Goal: Task Accomplishment & Management: Manage account settings

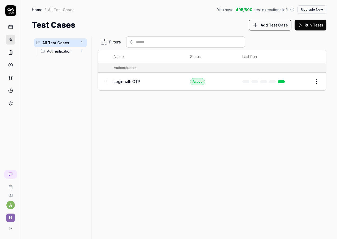
click at [58, 48] on span "Authentication" at bounding box center [62, 51] width 30 height 6
click at [41, 52] on body "a H Home / All Test Cases / Authentication You have 495 / 500 test executions l…" at bounding box center [168, 119] width 337 height 239
click at [114, 83] on span "Login with OTP" at bounding box center [127, 82] width 26 height 6
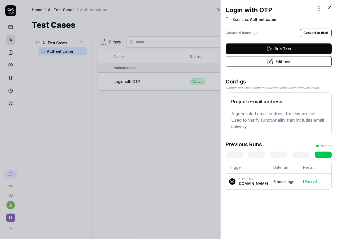
click at [267, 114] on p "A generated email address for this project. Used to verify functionality that i…" at bounding box center [278, 119] width 95 height 19
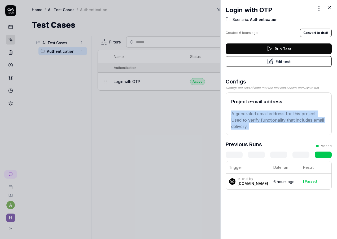
click at [267, 114] on p "A generated email address for this project. Used to verify functionality that i…" at bounding box center [278, 119] width 95 height 19
click at [267, 131] on div "Project e-mail address A generated email address for this project. Used to veri…" at bounding box center [278, 113] width 106 height 43
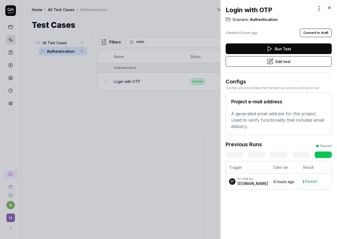
click at [292, 63] on button "Edit test" at bounding box center [278, 61] width 106 height 11
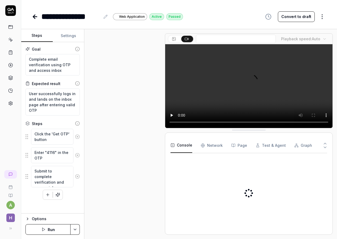
scroll to position [150, 0]
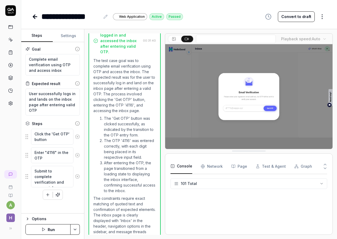
click at [68, 38] on button "Settings" at bounding box center [69, 35] width 32 height 13
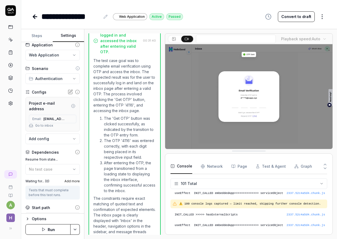
scroll to position [6, 0]
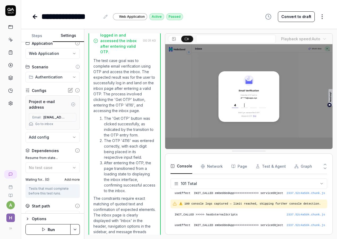
click at [48, 115] on span "[EMAIL_ADDRESS][DOMAIN_NAME]" at bounding box center [54, 117] width 23 height 5
click at [73, 104] on icon "button" at bounding box center [73, 104] width 1 height 1
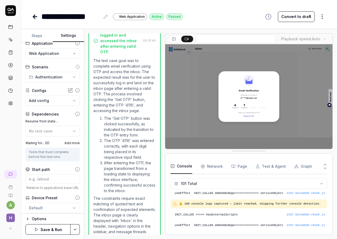
click at [76, 230] on html "**********" at bounding box center [168, 119] width 337 height 239
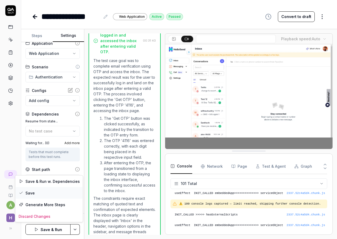
click at [47, 192] on div "Save" at bounding box center [49, 193] width 68 height 12
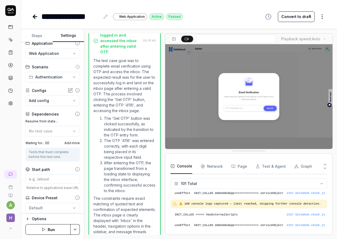
click at [35, 16] on icon at bounding box center [35, 17] width 6 height 6
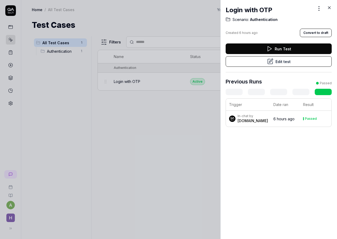
click at [243, 120] on div "[DOMAIN_NAME]" at bounding box center [252, 120] width 30 height 5
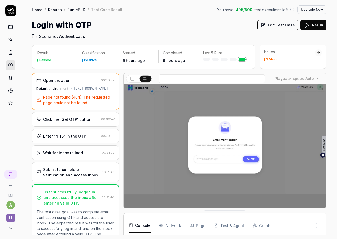
click at [13, 28] on link at bounding box center [11, 27] width 10 height 10
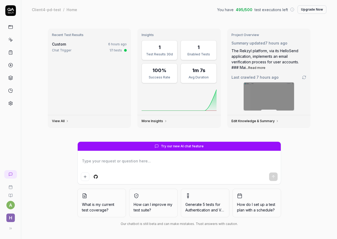
type textarea "*"
click at [10, 38] on icon at bounding box center [10, 39] width 5 height 5
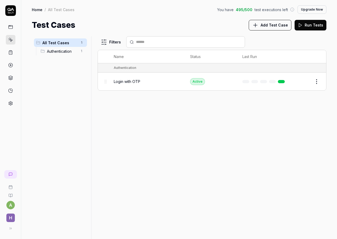
click at [317, 80] on html "a H Home / All Test Cases You have 495 / 500 test executions left Upgrade Now H…" at bounding box center [168, 119] width 337 height 239
click at [292, 118] on div "Copy Link" at bounding box center [294, 115] width 50 height 12
click at [315, 78] on html "a H Home / All Test Cases You have 495 / 500 test executions left Upgrade Now H…" at bounding box center [168, 119] width 337 height 239
click at [245, 122] on html "a H Home / All Test Cases You have 495 / 500 test executions left Upgrade Now H…" at bounding box center [168, 119] width 337 height 239
click at [110, 45] on html "a H Home / All Test Cases You have 495 / 500 test executions left Upgrade Now H…" at bounding box center [168, 119] width 337 height 239
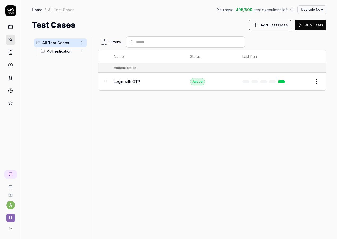
click at [175, 116] on html "a H Home / All Test Cases You have 495 / 500 test executions left Upgrade Now H…" at bounding box center [168, 119] width 337 height 239
click at [10, 228] on icon at bounding box center [10, 228] width 4 height 4
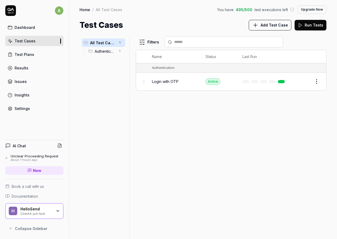
click at [12, 230] on icon at bounding box center [10, 228] width 4 height 4
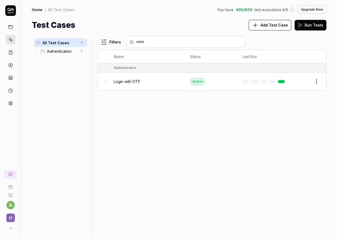
click at [318, 82] on html "a H Home / All Test Cases You have 495 / 500 test executions left Upgrade Now H…" at bounding box center [168, 119] width 337 height 239
click at [293, 114] on div "Copy Link" at bounding box center [294, 115] width 50 height 12
click at [230, 127] on div "Filters Name Status Last Run Authentication Login with OTP Active Edit" at bounding box center [211, 137] width 229 height 203
